Goal: Information Seeking & Learning: Learn about a topic

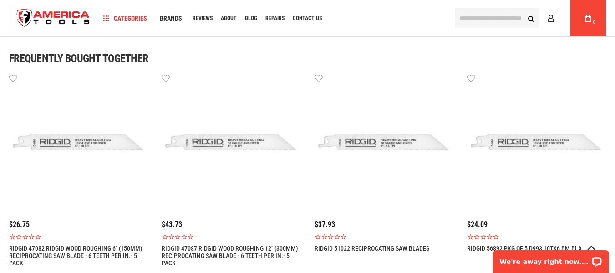
scroll to position [682, 0]
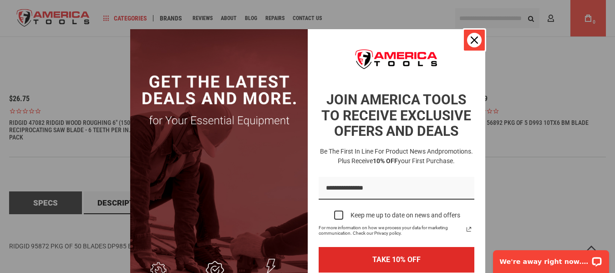
click at [473, 39] on icon "close icon" at bounding box center [473, 39] width 7 height 7
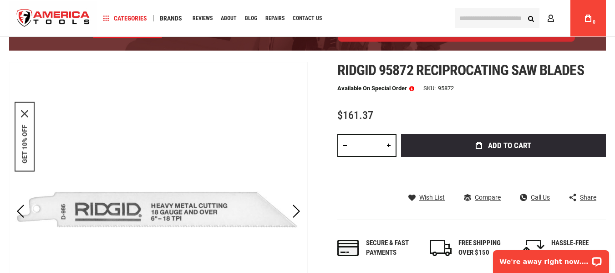
scroll to position [168, 0]
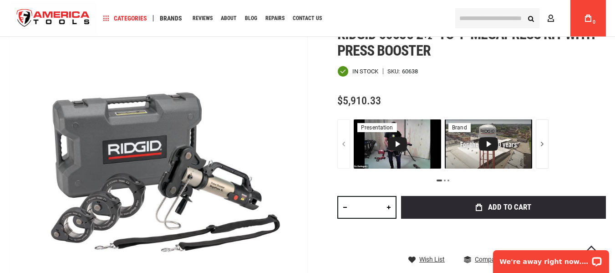
scroll to position [45, 0]
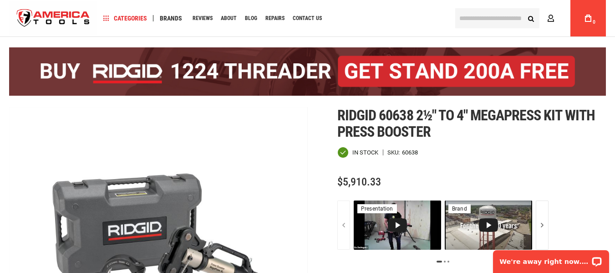
click at [547, 156] on div "In stock SKU 60638" at bounding box center [471, 151] width 268 height 11
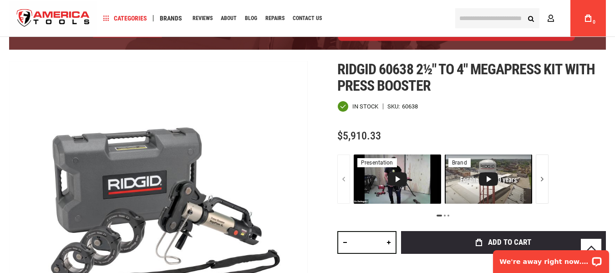
scroll to position [91, 0]
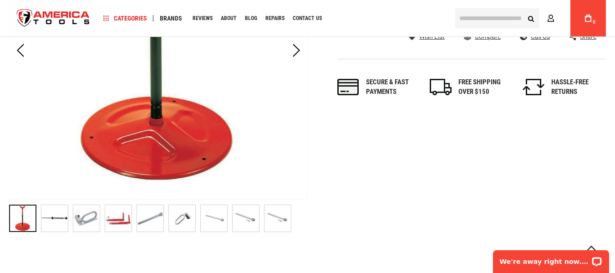
scroll to position [273, 0]
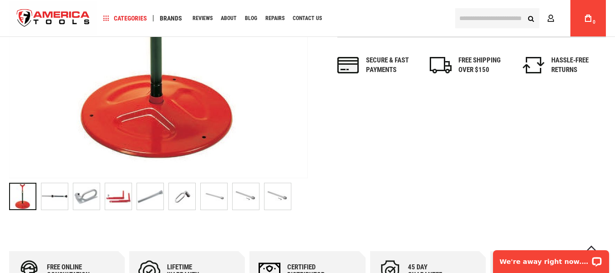
click at [58, 200] on img "RIDGID 16723 Optional Machine Stands" at bounding box center [54, 196] width 26 height 26
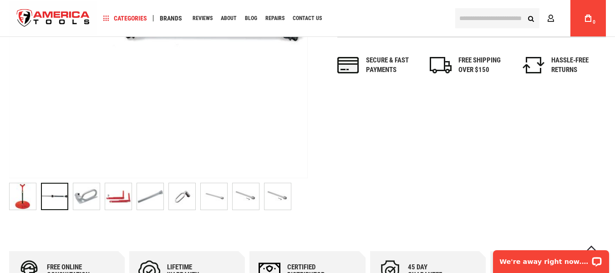
click at [90, 203] on img "RIDGID 16723 Optional Machine Stands" at bounding box center [86, 196] width 26 height 26
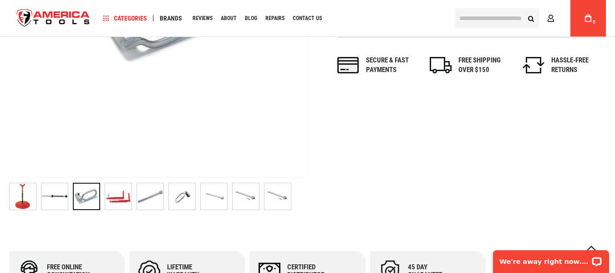
click at [150, 195] on img "RIDGID 16723 Optional Machine Stands" at bounding box center [150, 196] width 26 height 26
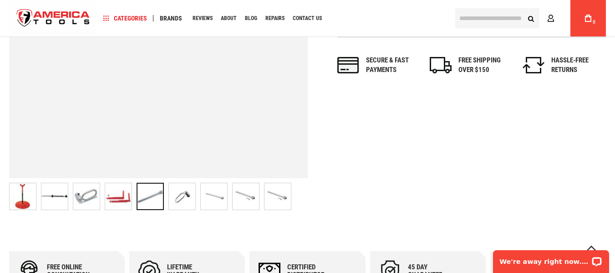
click at [178, 203] on img "RIDGID 16723 Optional Machine Stands" at bounding box center [182, 196] width 26 height 26
click at [217, 194] on img "RIDGID 16723 Optional Machine Stands" at bounding box center [214, 196] width 26 height 26
click at [238, 197] on img "RIDGID 16723 Optional Machine Stands" at bounding box center [245, 196] width 26 height 26
click at [280, 193] on img "RIDGID 16723 Optional Machine Stands" at bounding box center [277, 196] width 26 height 26
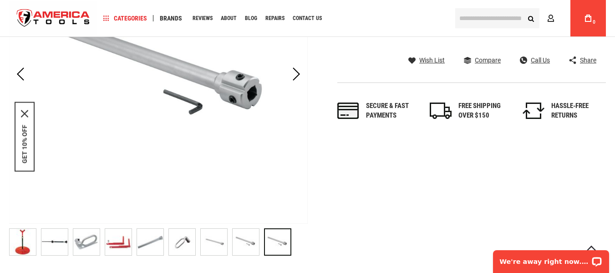
scroll to position [318, 0]
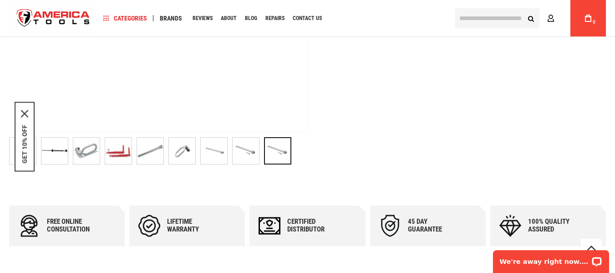
click at [249, 149] on img "RIDGID 16723 Optional Machine Stands" at bounding box center [245, 150] width 26 height 26
